Goal: Task Accomplishment & Management: Manage account settings

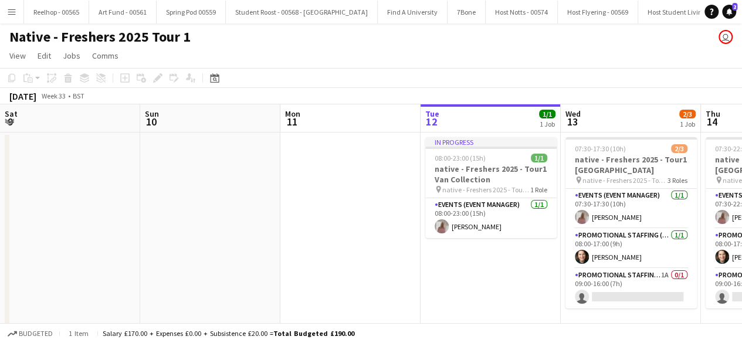
click at [565, 283] on app-card-role "Promotional Staffing (Brand Ambassadors) 1A 0/1 09:00-16:00 (7h) single-neutral…" at bounding box center [630, 289] width 131 height 40
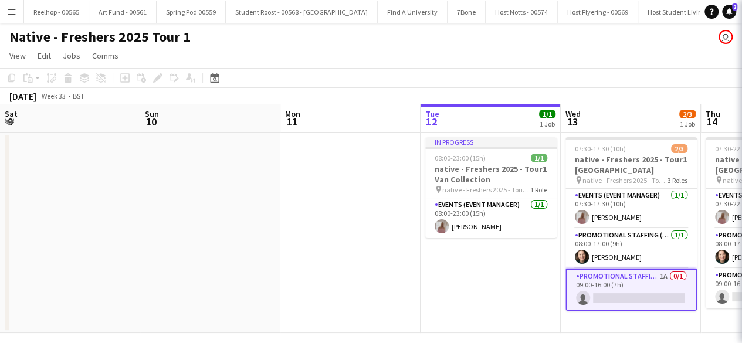
scroll to position [0, 403]
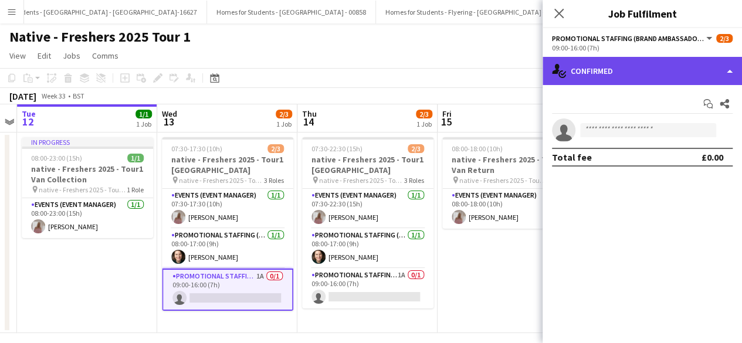
click at [659, 77] on div "single-neutral-actions-check-2 Confirmed" at bounding box center [641, 71] width 199 height 28
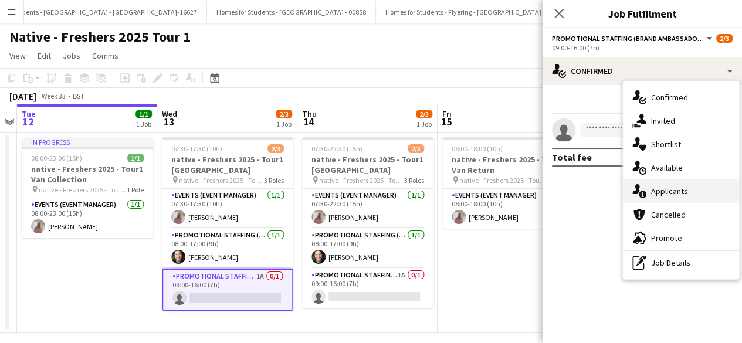
click at [668, 192] on div "single-neutral-actions-information Applicants" at bounding box center [681, 190] width 116 height 23
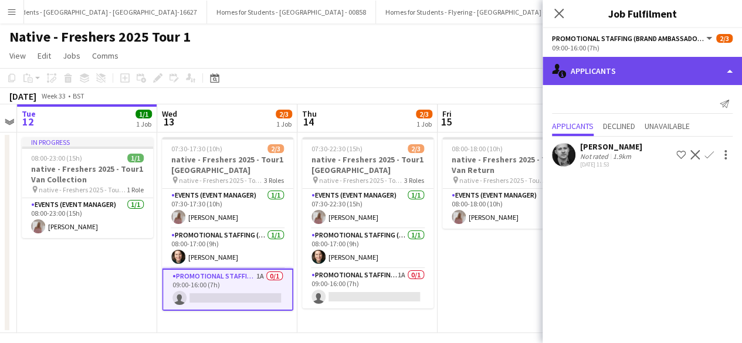
click at [620, 73] on div "single-neutral-actions-information Applicants" at bounding box center [641, 71] width 199 height 28
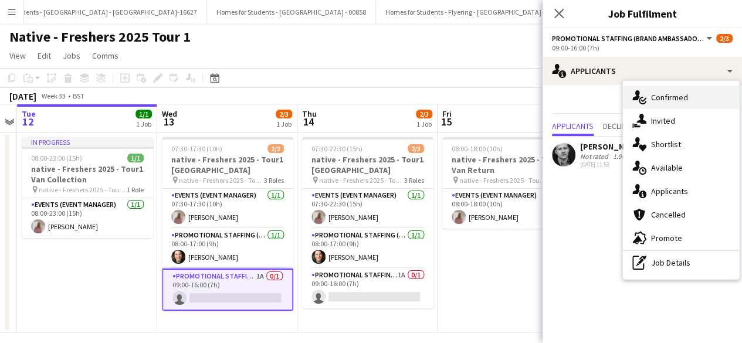
click at [651, 97] on div "single-neutral-actions-check-2 Confirmed" at bounding box center [681, 97] width 116 height 23
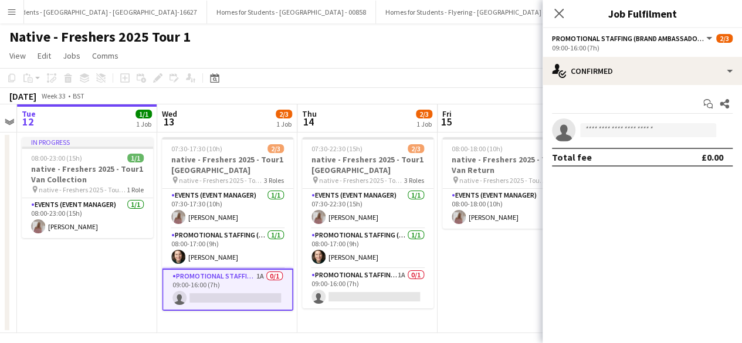
click at [599, 137] on app-invite-slot "single-neutral-actions" at bounding box center [641, 129] width 199 height 23
click at [607, 128] on input at bounding box center [648, 130] width 136 height 14
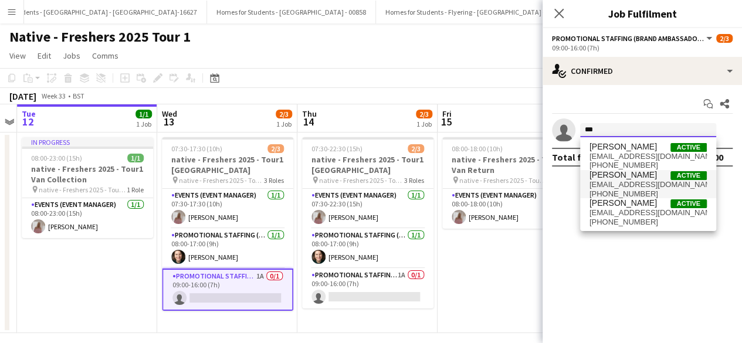
type input "***"
click at [623, 181] on span "miadunphy@icloud.com" at bounding box center [647, 184] width 117 height 9
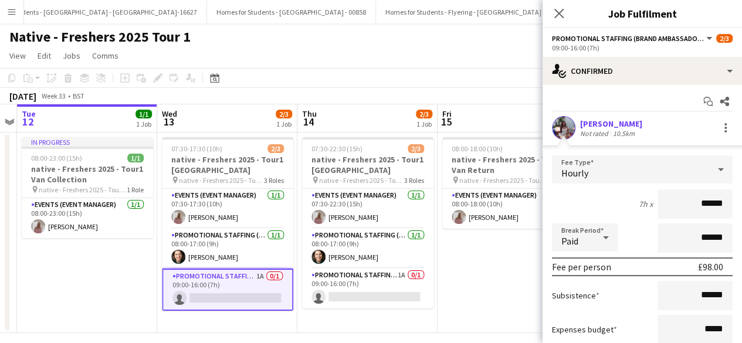
scroll to position [1, 0]
click at [566, 121] on app-user-avatar at bounding box center [563, 128] width 23 height 23
click at [563, 126] on app-user-avatar at bounding box center [563, 128] width 23 height 23
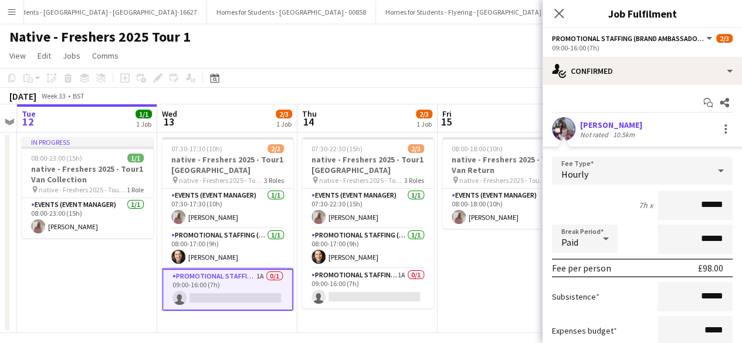
scroll to position [99, 0]
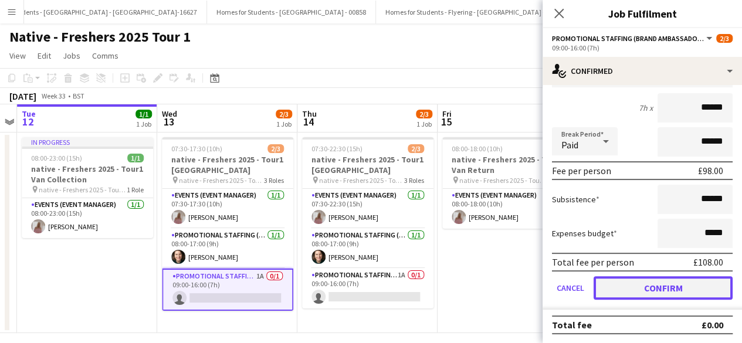
click at [629, 281] on button "Confirm" at bounding box center [662, 287] width 139 height 23
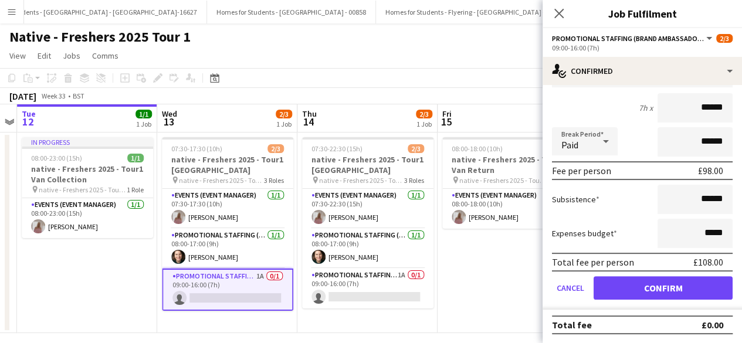
scroll to position [0, 0]
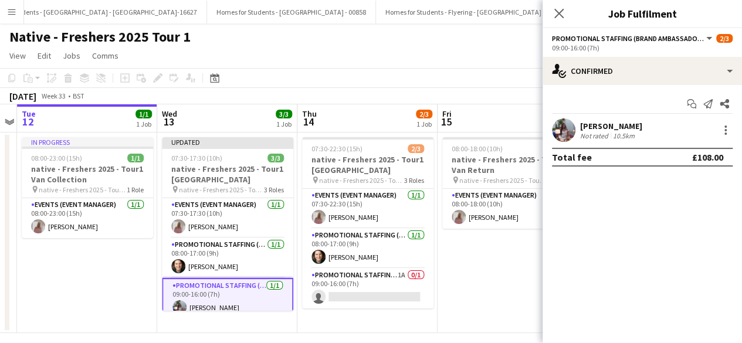
click at [557, 126] on app-user-avatar at bounding box center [563, 129] width 23 height 23
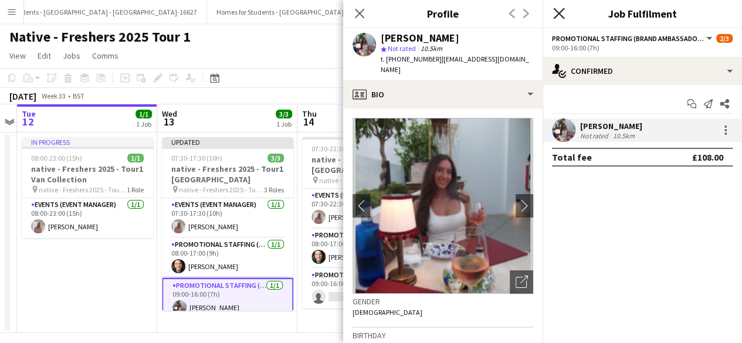
click at [555, 13] on icon "Close pop-in" at bounding box center [558, 13] width 11 height 11
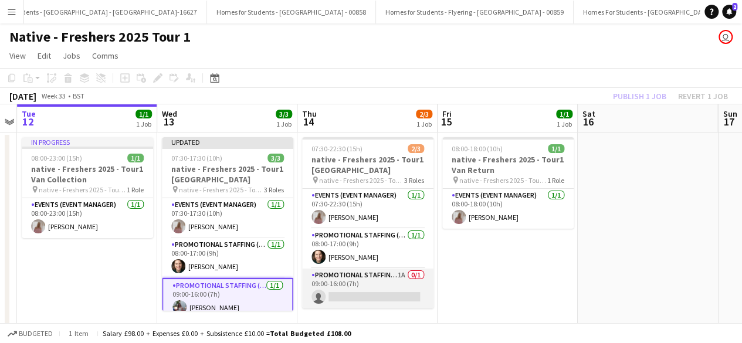
click at [376, 299] on app-card-role "Promotional Staffing (Brand Ambassadors) 1A 0/1 09:00-16:00 (7h) single-neutral…" at bounding box center [367, 289] width 131 height 40
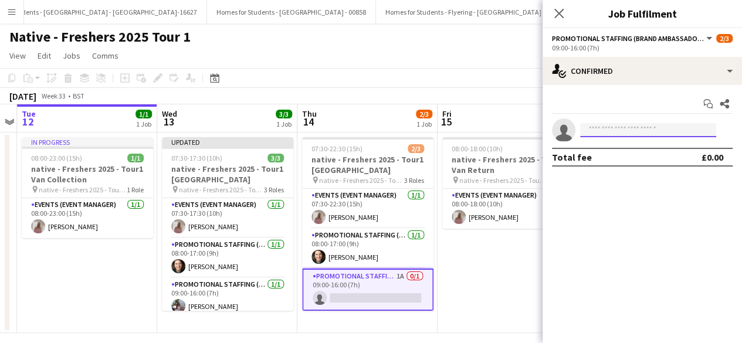
click at [637, 128] on input at bounding box center [648, 130] width 136 height 14
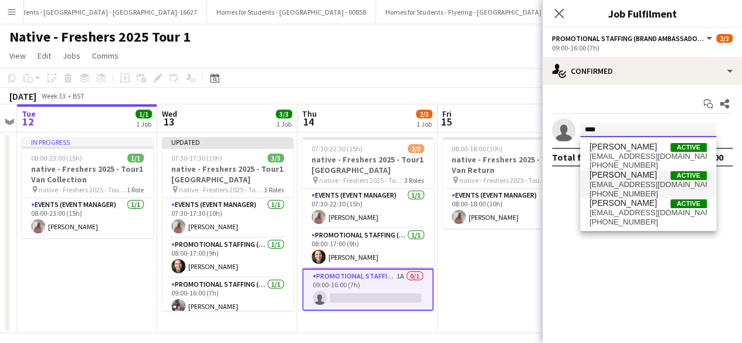
type input "***"
click at [624, 178] on span "Mia Dunphy" at bounding box center [622, 175] width 67 height 10
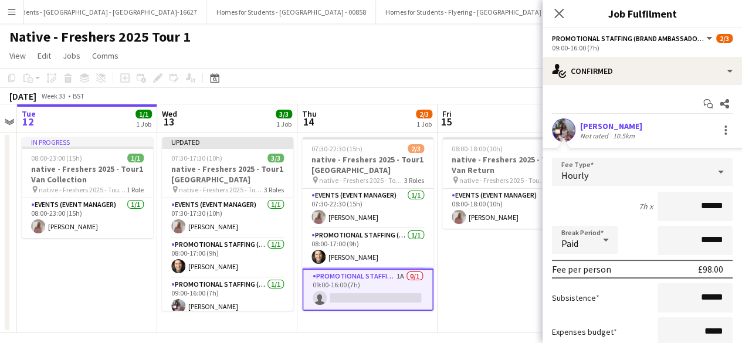
scroll to position [99, 0]
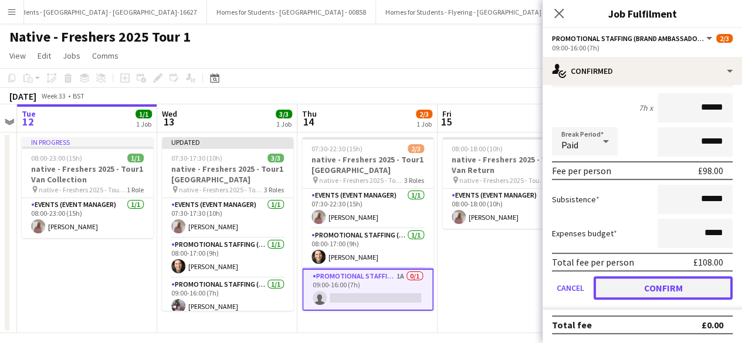
click at [631, 283] on button "Confirm" at bounding box center [662, 287] width 139 height 23
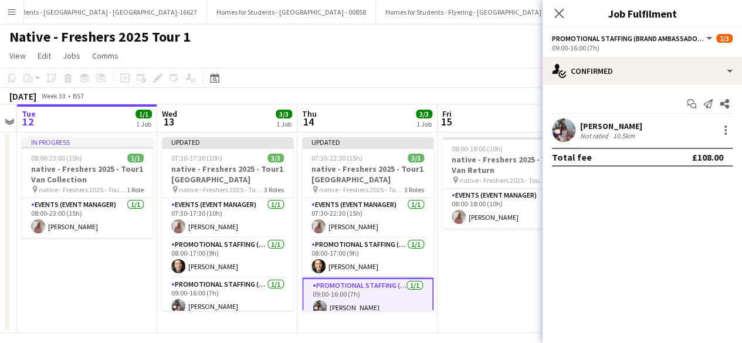
scroll to position [0, 0]
click at [474, 257] on app-date-cell "08:00-18:00 (10h) 1/1 native - Freshers 2025 - Tour1 Van Return pin native - Fr…" at bounding box center [507, 233] width 140 height 201
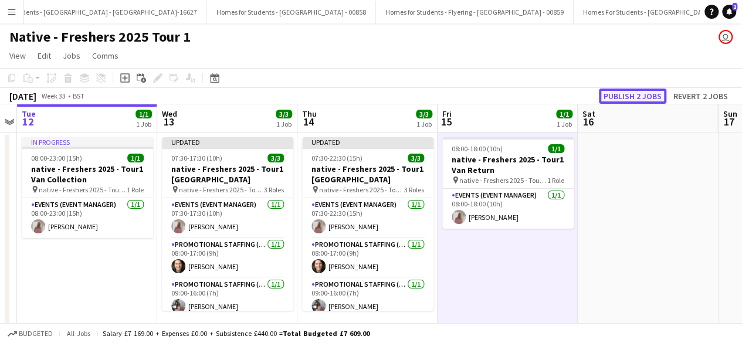
click at [635, 97] on button "Publish 2 jobs" at bounding box center [632, 96] width 67 height 15
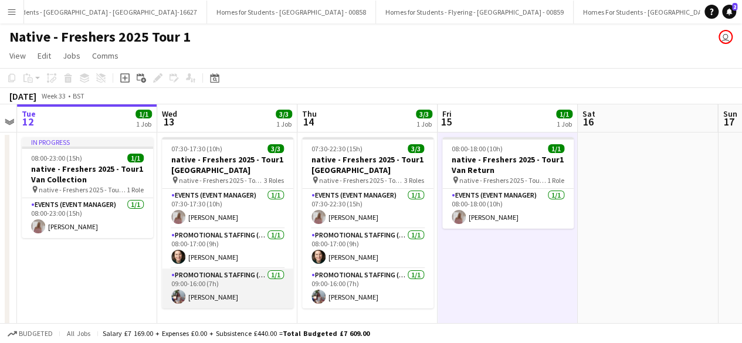
click at [234, 284] on app-card-role "Promotional Staffing (Brand Ambassadors) 1/1 09:00-16:00 (7h) Mia Dunphy" at bounding box center [227, 289] width 131 height 40
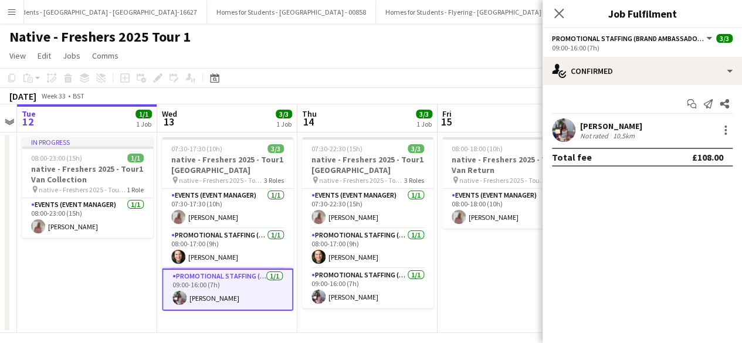
click at [566, 133] on app-user-avatar at bounding box center [563, 129] width 23 height 23
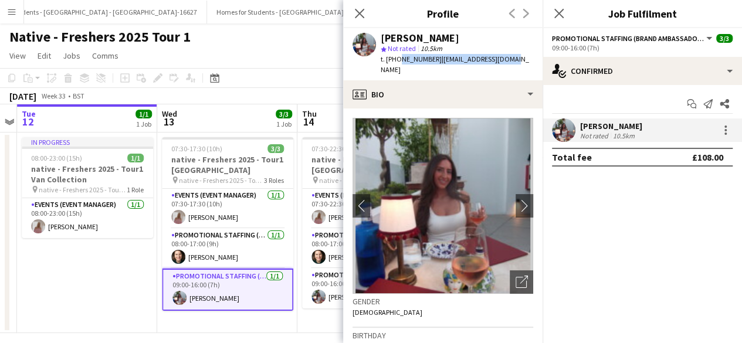
drag, startPoint x: 397, startPoint y: 59, endPoint x: 518, endPoint y: 64, distance: 121.5
click at [518, 64] on app-profile-header "Mia Dunphy star Not rated 10.5km t. +447748983989 | miadunphy@icloud.com" at bounding box center [442, 54] width 199 height 52
copy div "7748983989 | miadunphy@icloud.com"
click at [244, 252] on app-card-role "Promotional Staffing (Brand Ambassadors) 1/1 08:00-17:00 (9h) Shian Denovan" at bounding box center [227, 249] width 131 height 40
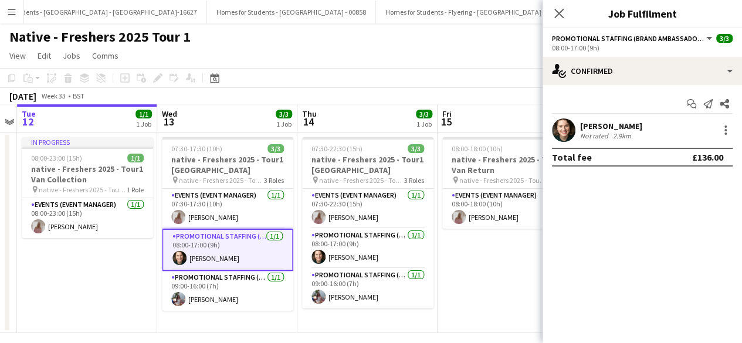
click at [563, 126] on app-user-avatar at bounding box center [563, 129] width 23 height 23
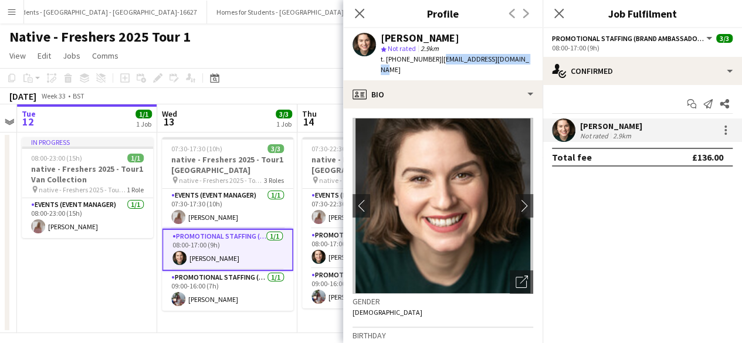
drag, startPoint x: 440, startPoint y: 58, endPoint x: 533, endPoint y: 58, distance: 92.7
click at [533, 58] on div "Shian Denovan star Not rated 2.9km t. +4407403755217 | shiandenovan@hotmail.com" at bounding box center [442, 54] width 199 height 52
copy span "shiandenovan@hotmail.com"
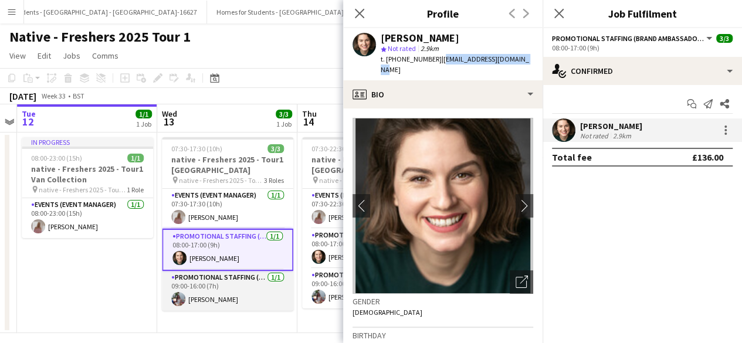
click at [260, 304] on app-card-role "Promotional Staffing (Brand Ambassadors) 1/1 09:00-16:00 (7h) Mia Dunphy" at bounding box center [227, 291] width 131 height 40
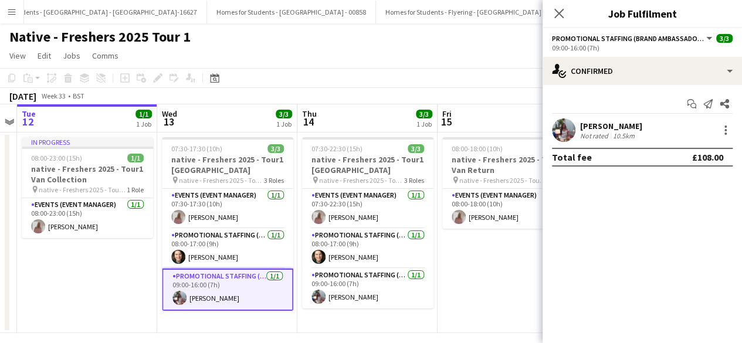
click at [557, 135] on app-user-avatar at bounding box center [563, 129] width 23 height 23
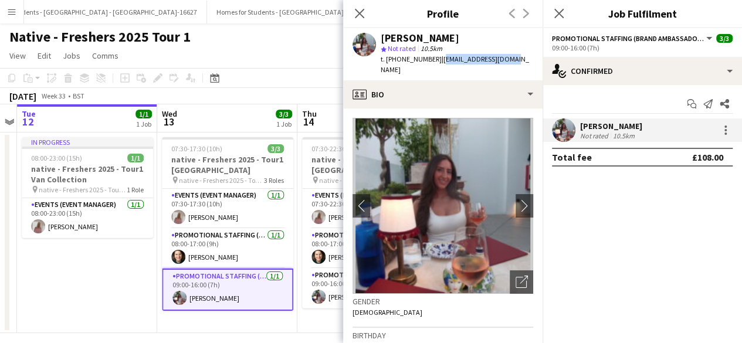
drag, startPoint x: 436, startPoint y: 60, endPoint x: 511, endPoint y: 62, distance: 75.1
click at [511, 62] on div "Mia Dunphy star Not rated 10.5km t. +447748983989 | miadunphy@icloud.com" at bounding box center [442, 54] width 199 height 52
copy span "miadunphy@icloud.com"
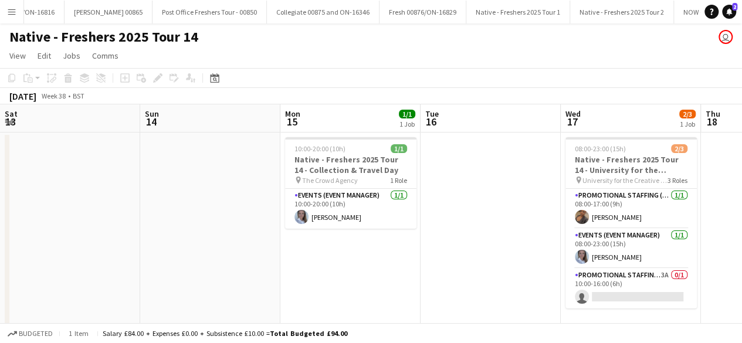
scroll to position [0, 403]
